Goal: Task Accomplishment & Management: Complete application form

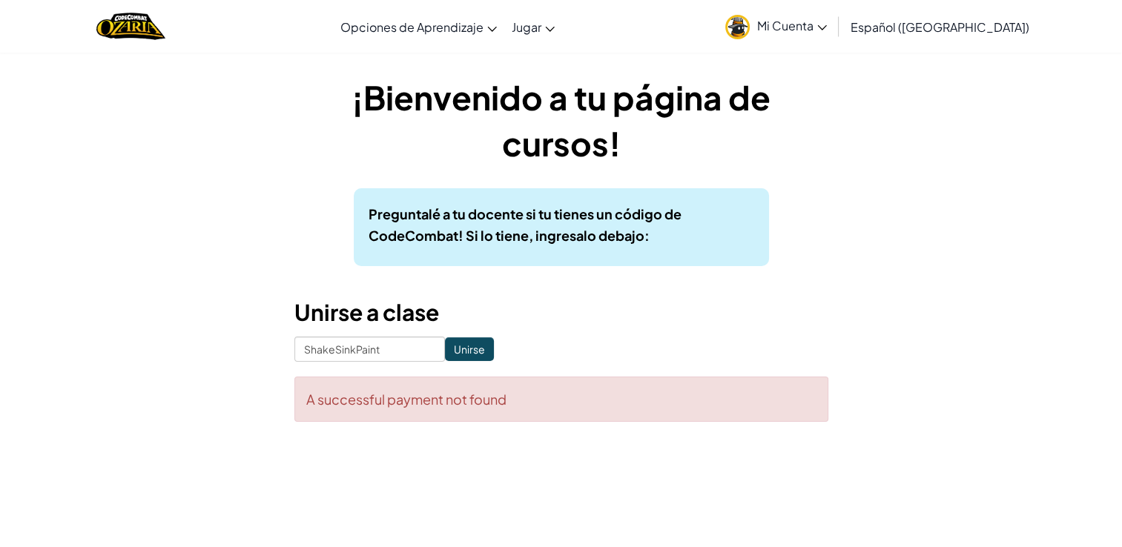
click at [827, 27] on icon at bounding box center [822, 27] width 10 height 5
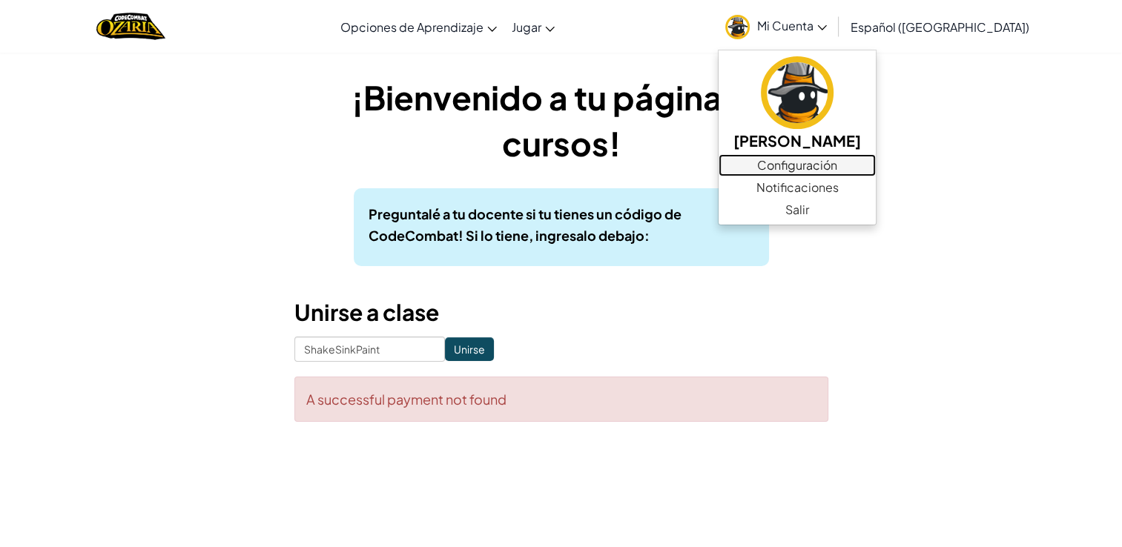
click at [816, 165] on link "Configuración" at bounding box center [797, 165] width 157 height 22
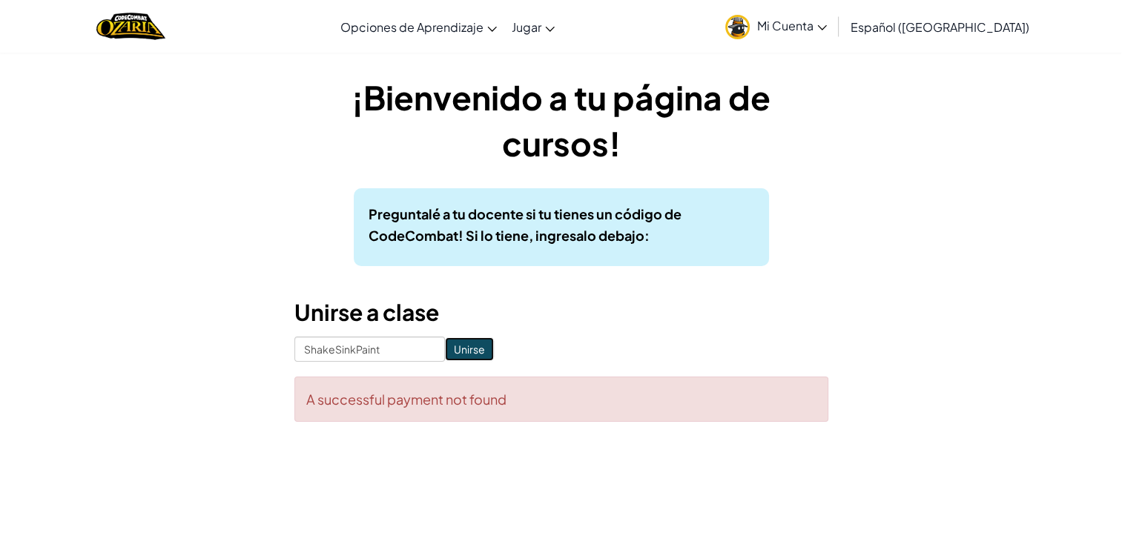
click at [446, 346] on input "Unirse" at bounding box center [469, 349] width 49 height 24
click at [475, 348] on input "Unirse" at bounding box center [469, 349] width 49 height 24
